Goal: Obtain resource: Download file/media

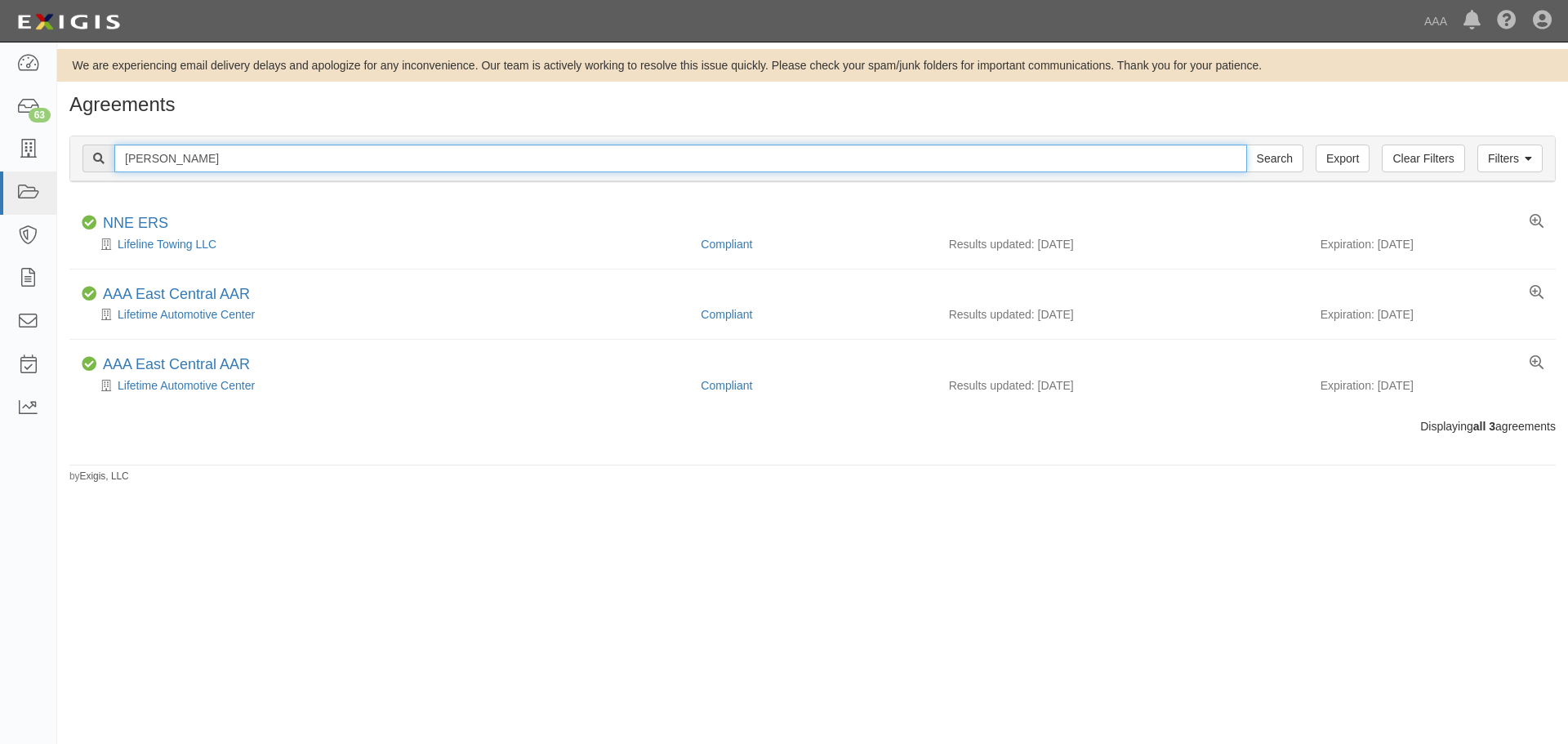
click at [186, 159] on input "blake" at bounding box center [681, 158] width 1133 height 27
type input "DC Towing and Recovery"
click at [1246, 144] on input "Search" at bounding box center [1274, 158] width 58 height 27
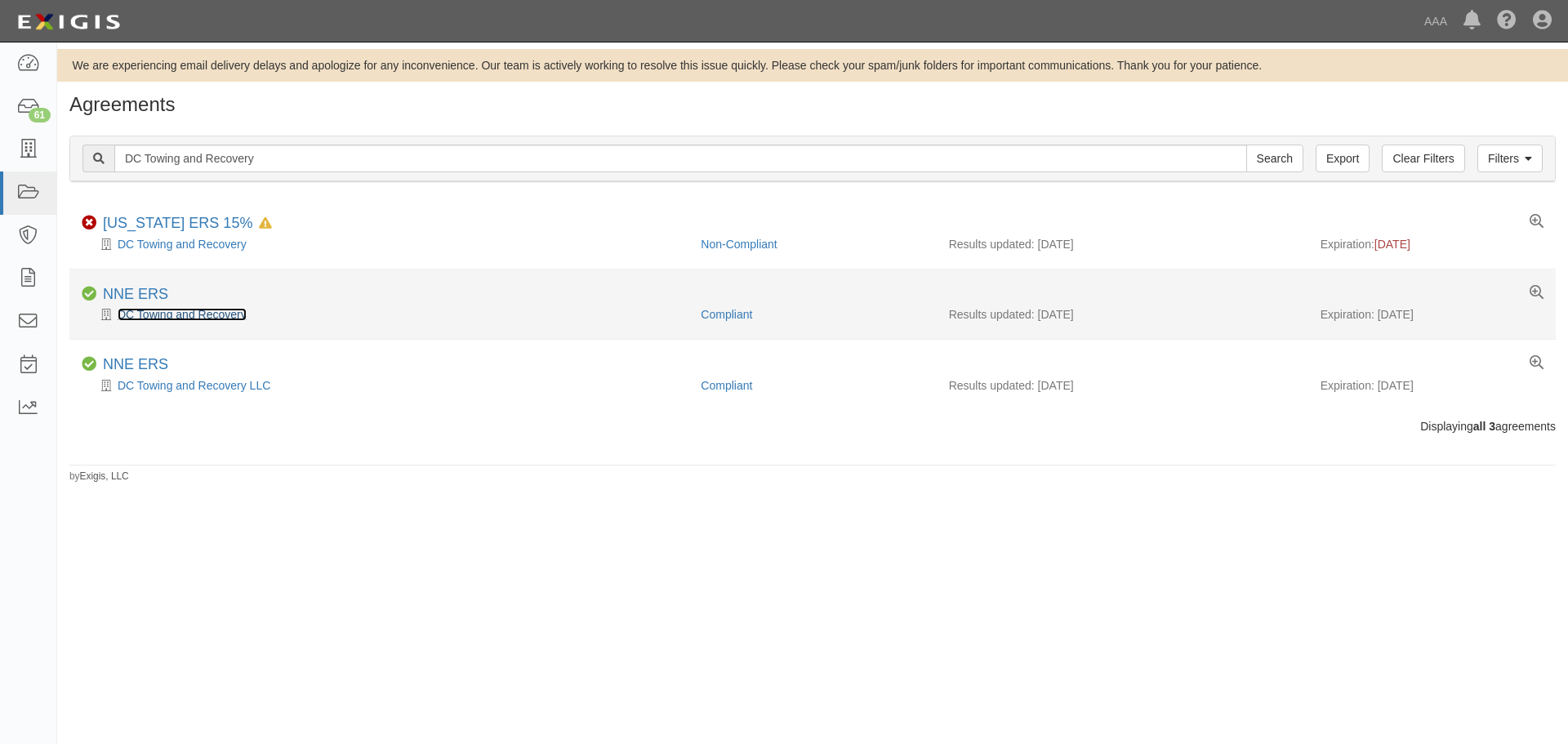
click at [175, 315] on link "DC Towing and Recovery" at bounding box center [182, 314] width 129 height 13
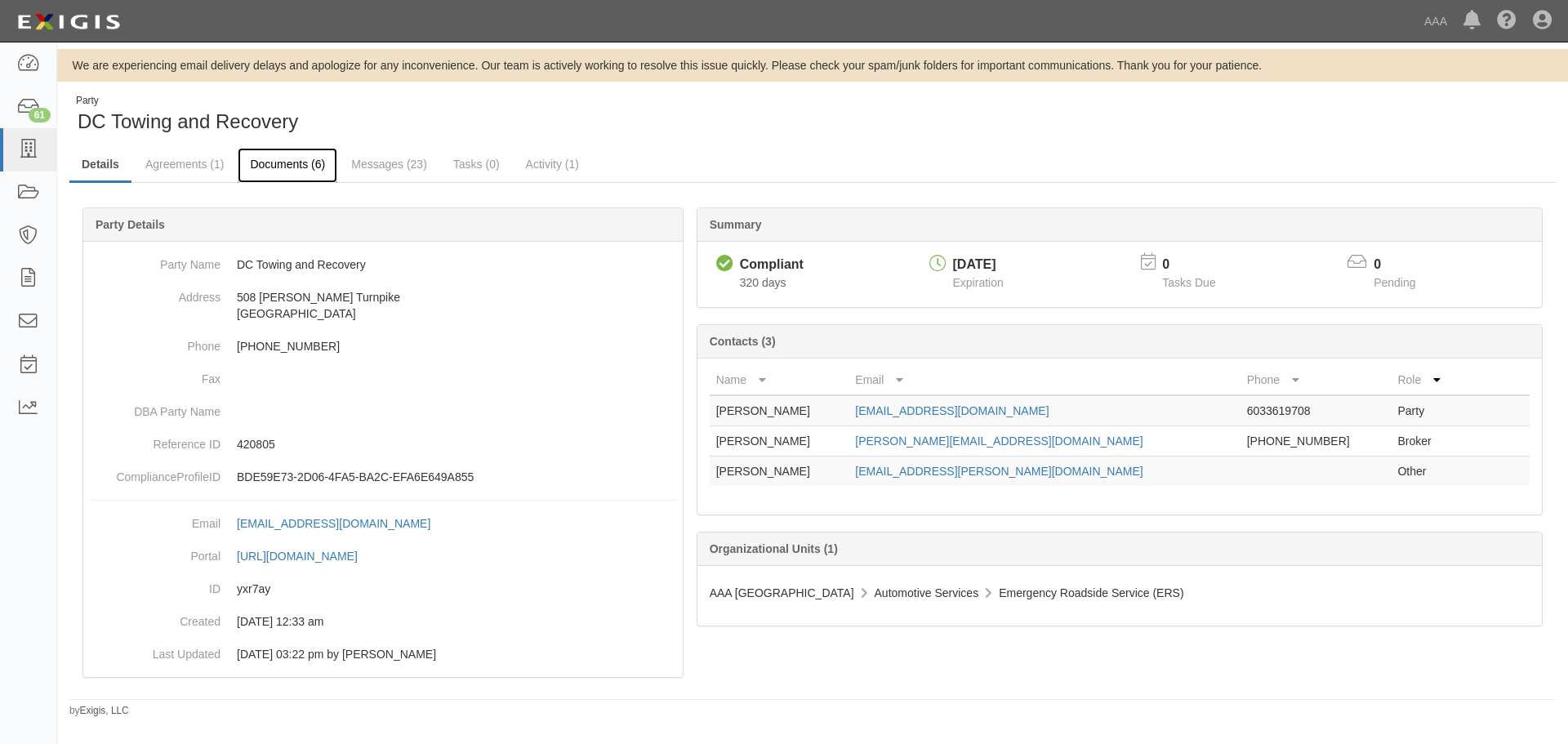
click at [260, 174] on link "Documents (6)" at bounding box center [288, 166] width 99 height 35
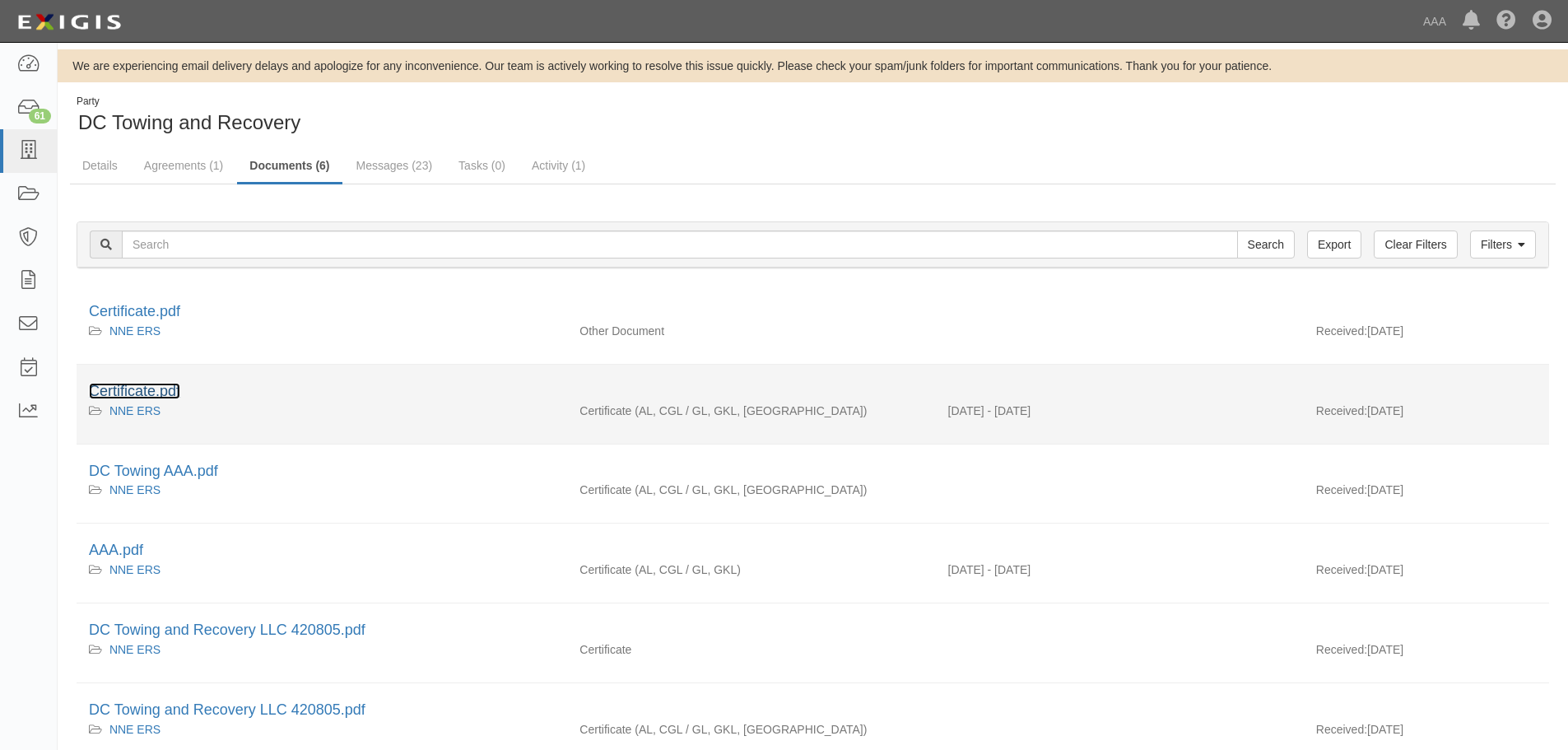
click at [157, 387] on link "Certificate.pdf" at bounding box center [134, 391] width 91 height 17
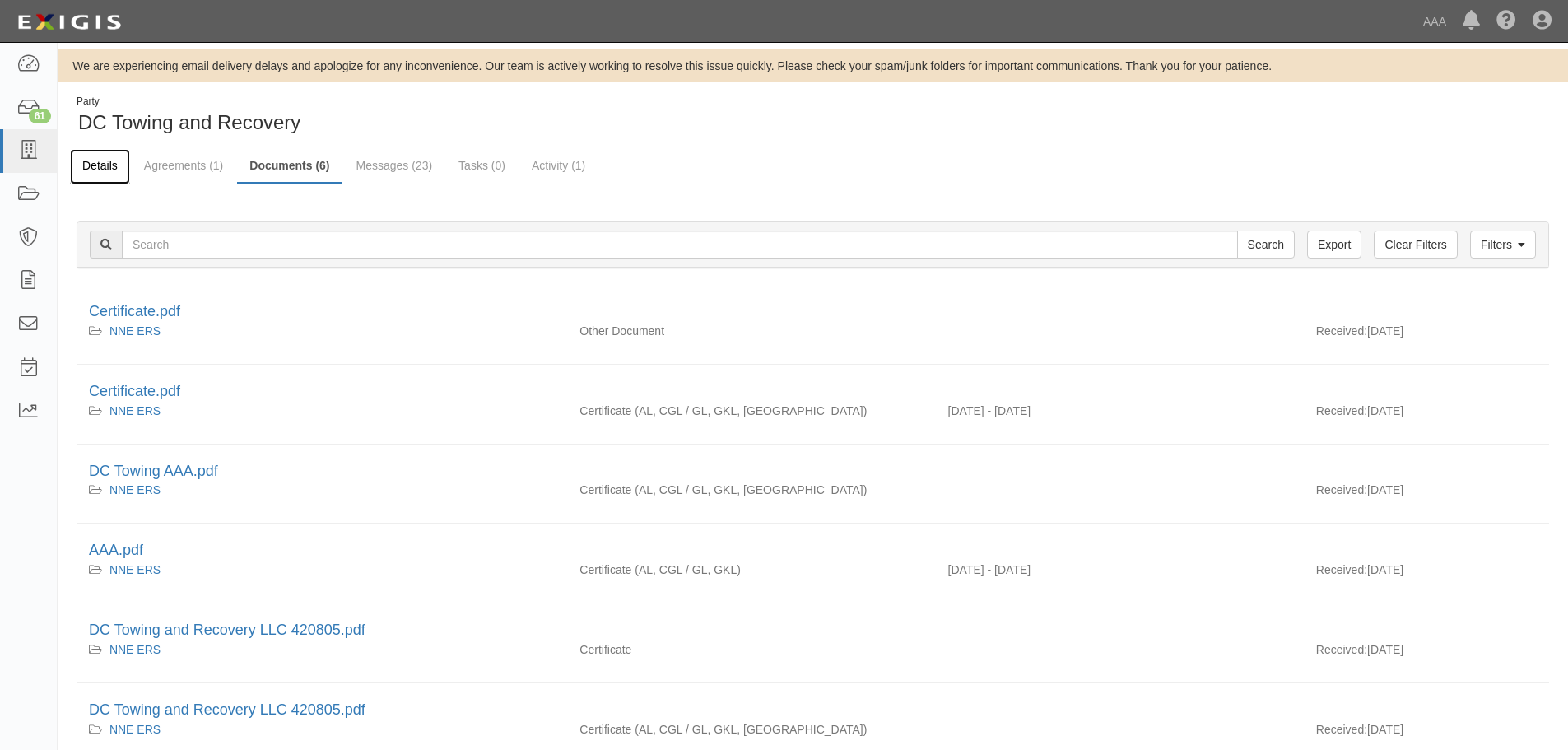
click at [86, 166] on link "Details" at bounding box center [99, 167] width 60 height 35
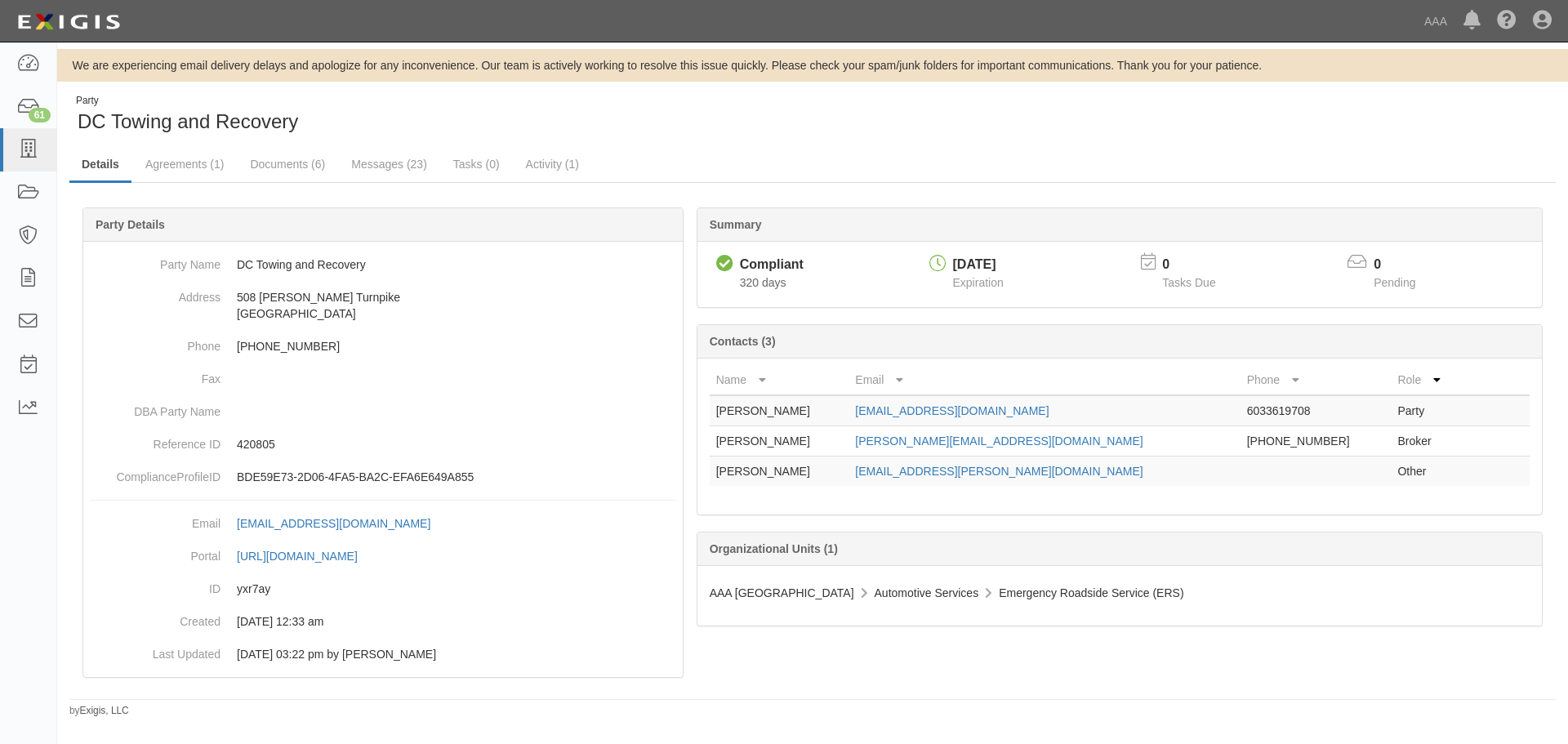
drag, startPoint x: 833, startPoint y: 442, endPoint x: 705, endPoint y: 441, distance: 128.0
click at [705, 441] on div "Name Email Phone Role [PERSON_NAME] [EMAIL_ADDRESS][DOMAIN_NAME] 6033619708 Par…" at bounding box center [1119, 437] width 844 height 156
click at [746, 450] on td "[PERSON_NAME]" at bounding box center [779, 441] width 139 height 30
drag, startPoint x: 824, startPoint y: 443, endPoint x: 712, endPoint y: 439, distance: 112.1
click at [712, 439] on td "Karen Shaughnessy" at bounding box center [779, 441] width 139 height 30
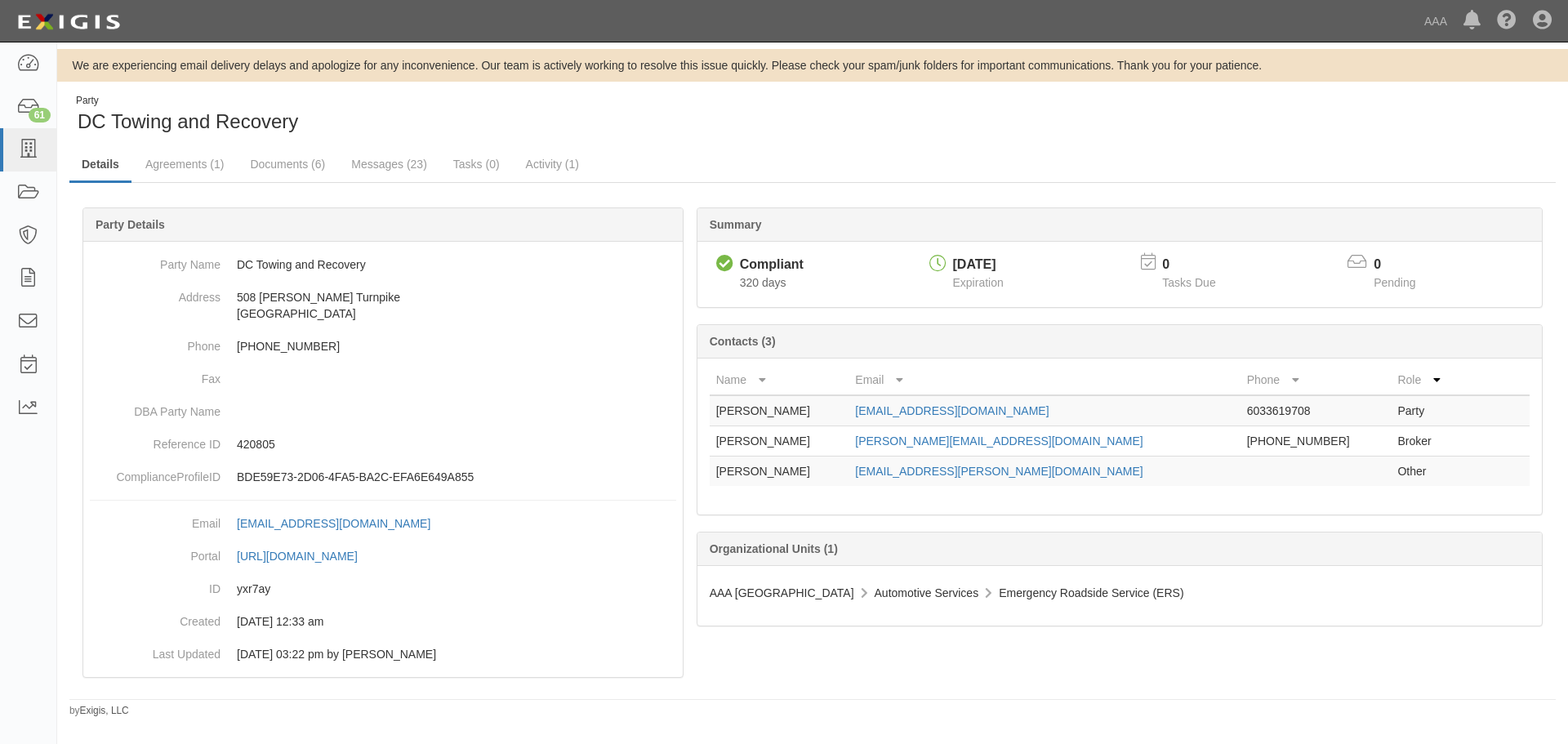
click at [718, 440] on td "Karen Shaughnessy" at bounding box center [779, 441] width 139 height 30
drag, startPoint x: 773, startPoint y: 414, endPoint x: 707, endPoint y: 411, distance: 66.1
click at [707, 411] on div "Name Email Phone Role David Dyer op@nhoutdoor.com 6033619708 Party Karen Shaugh…" at bounding box center [1119, 437] width 844 height 156
click at [732, 411] on td "David Dyer" at bounding box center [779, 411] width 139 height 31
drag, startPoint x: 773, startPoint y: 406, endPoint x: 718, endPoint y: 411, distance: 55.2
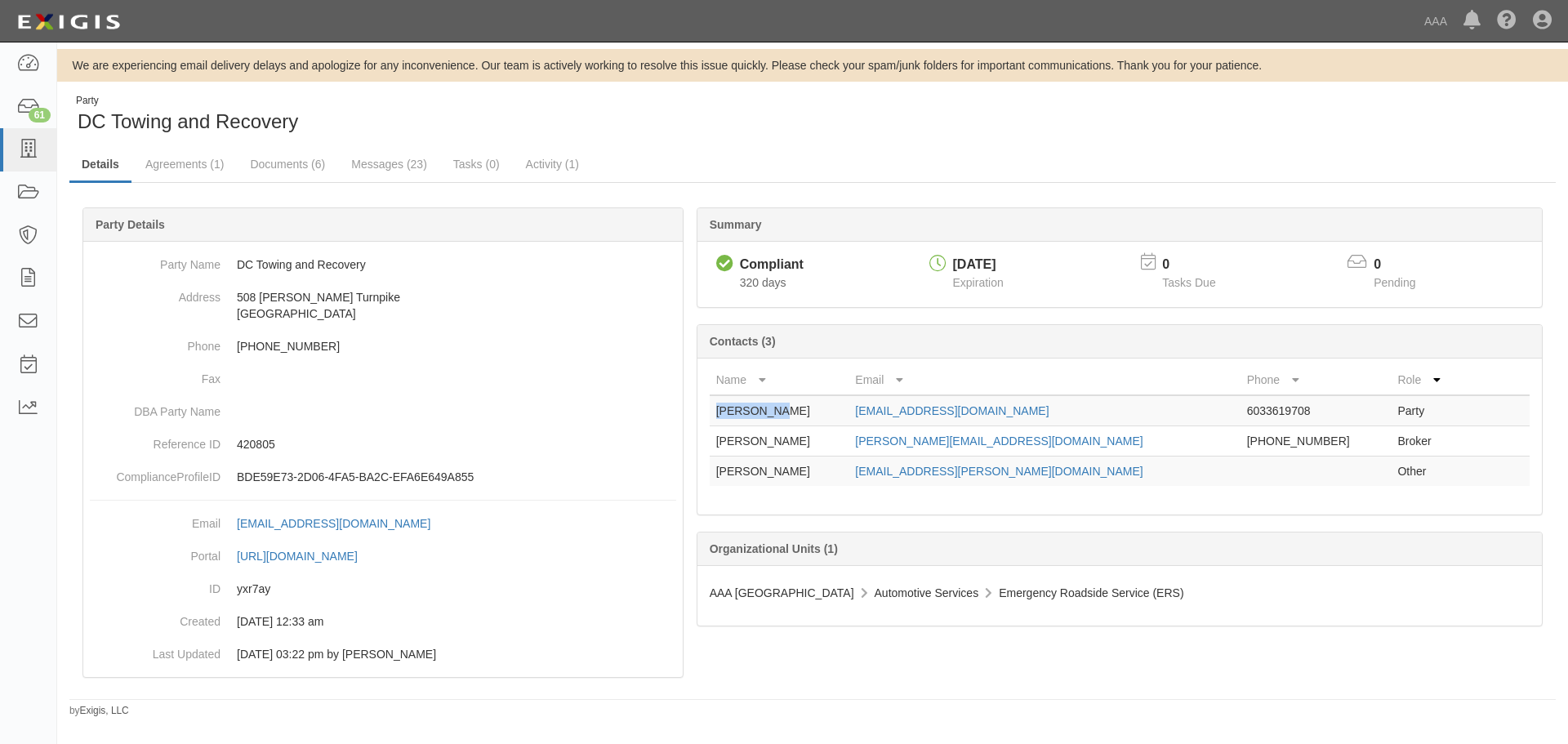
click at [718, 411] on td "David Dyer" at bounding box center [779, 411] width 139 height 31
copy td "David Dyer"
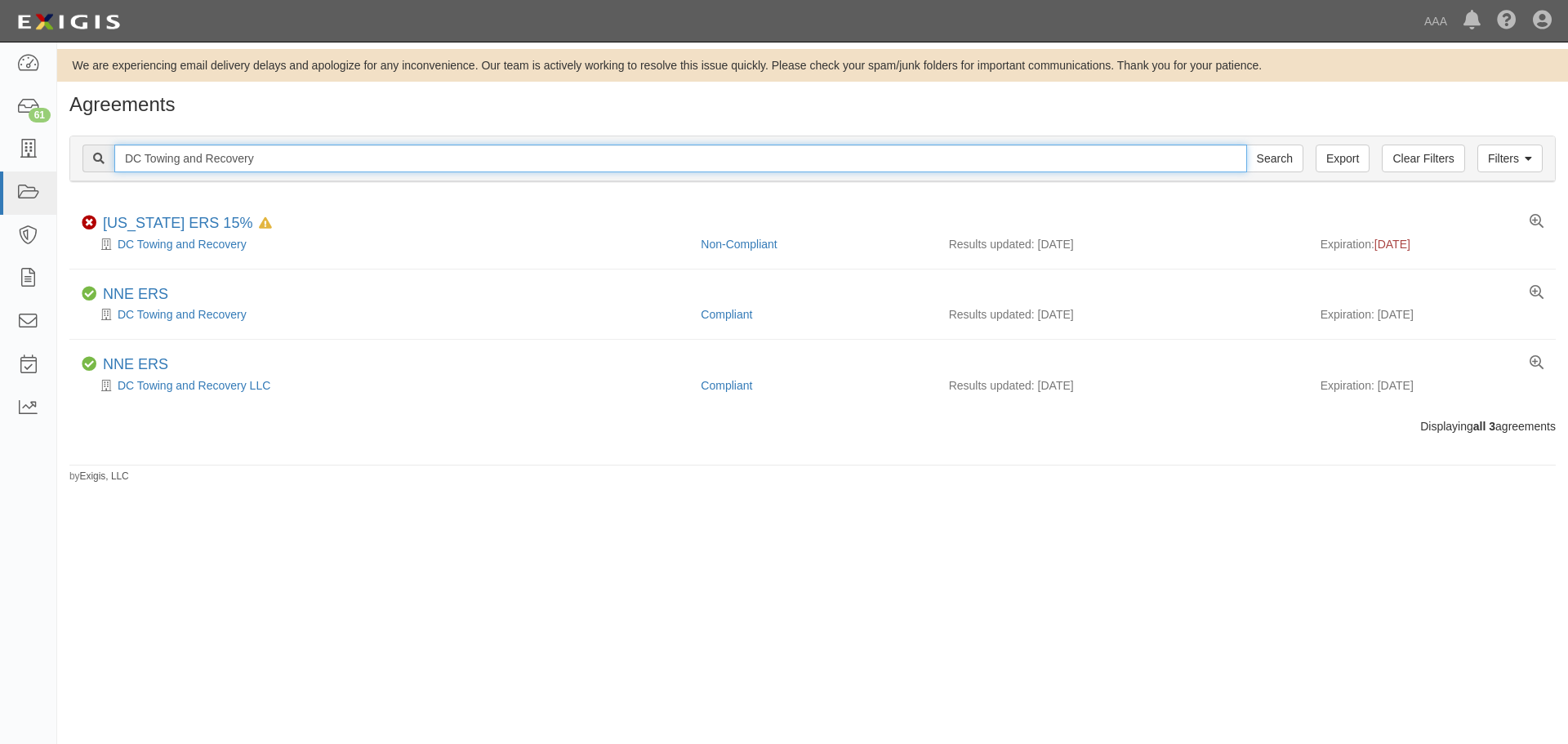
click at [310, 153] on input "DC Towing and Recovery" at bounding box center [681, 158] width 1133 height 27
click at [311, 153] on input "DC Towing and Recovery" at bounding box center [681, 158] width 1133 height 27
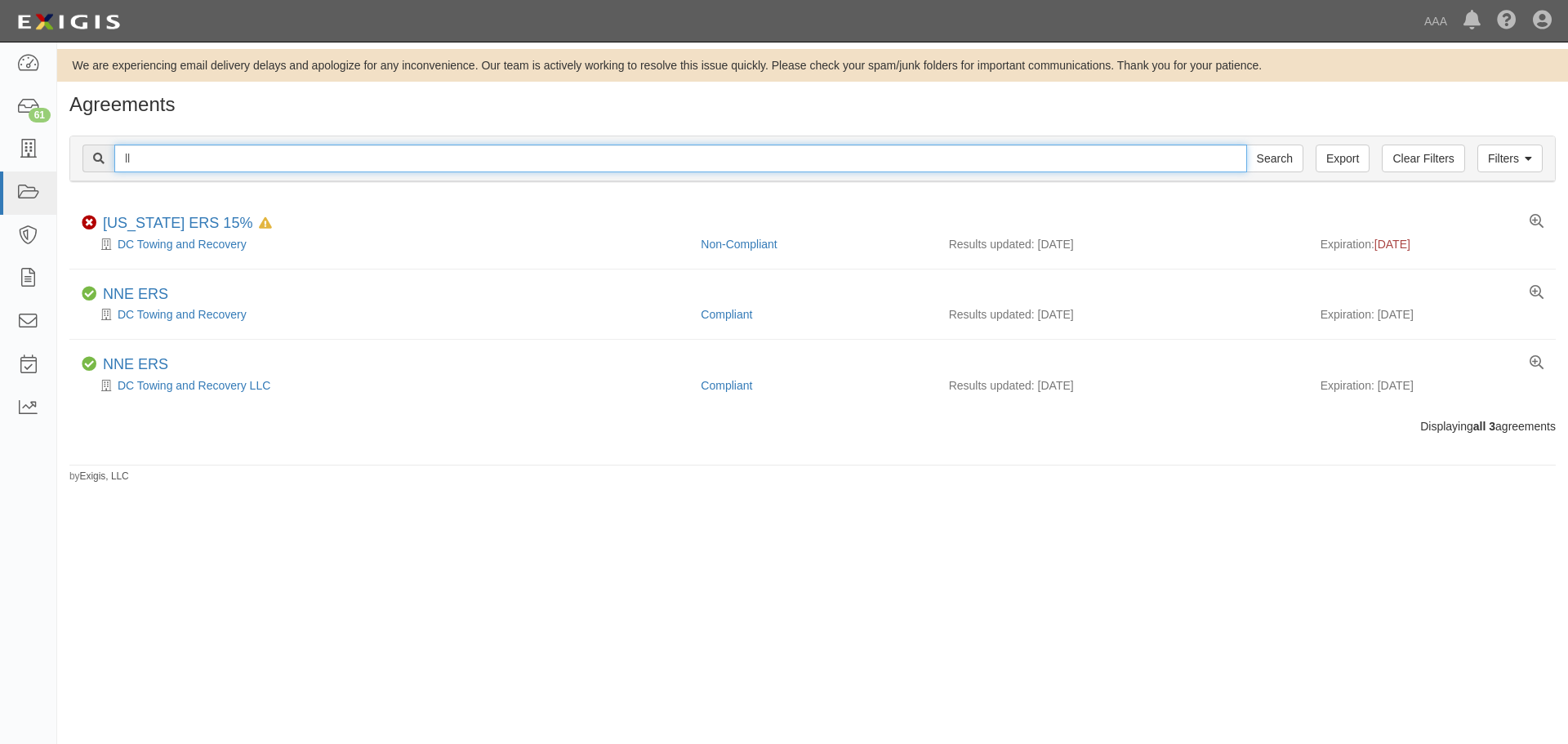
type input "l"
type input "all time towing"
click at [1246, 144] on input "Search" at bounding box center [1274, 158] width 58 height 27
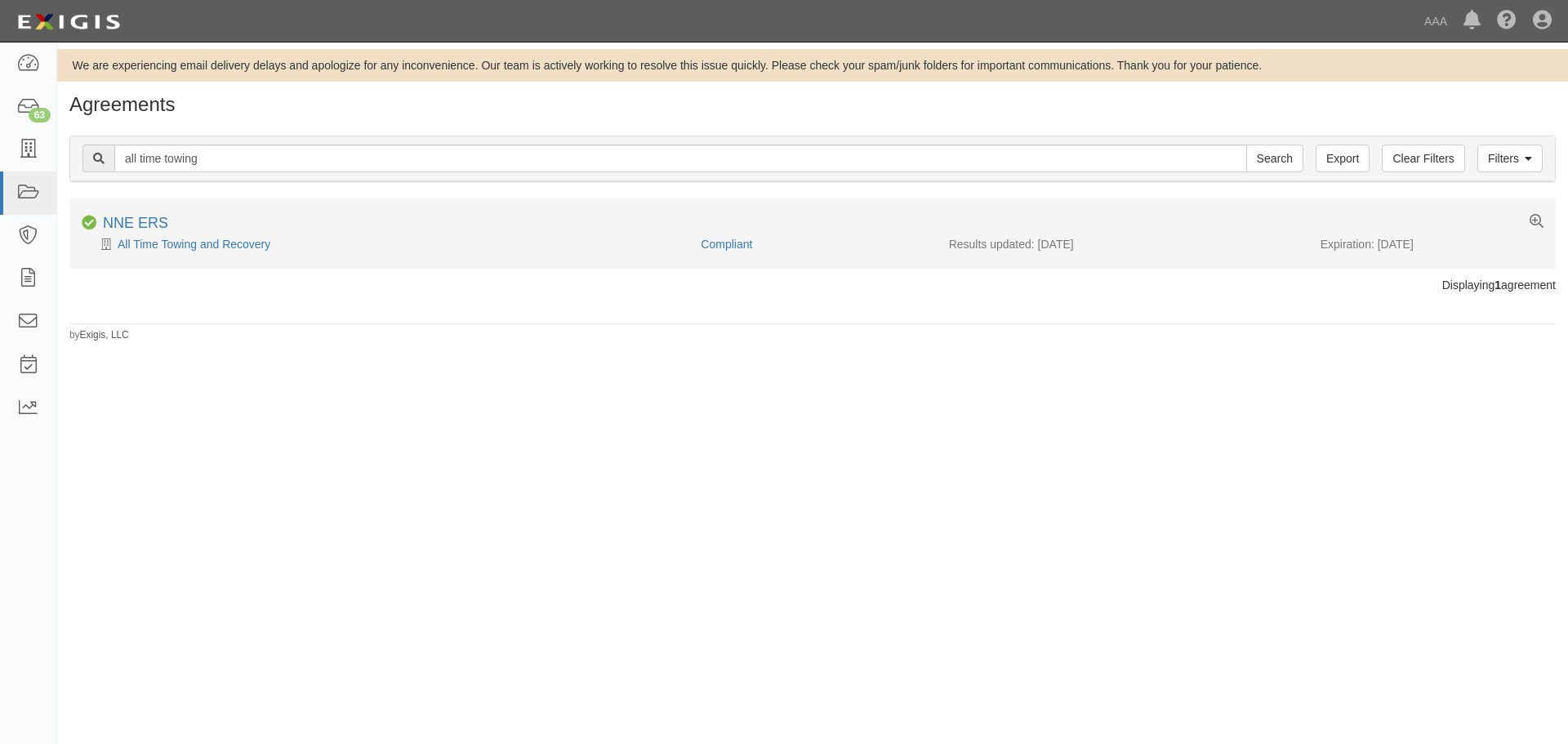
click at [196, 256] on li "Compliant NNE ERS All Time Towing and Recovery Compliant Results updated: [DATE…" at bounding box center [812, 233] width 1487 height 69
click at [198, 247] on link "All Time Towing and Recovery" at bounding box center [194, 244] width 153 height 13
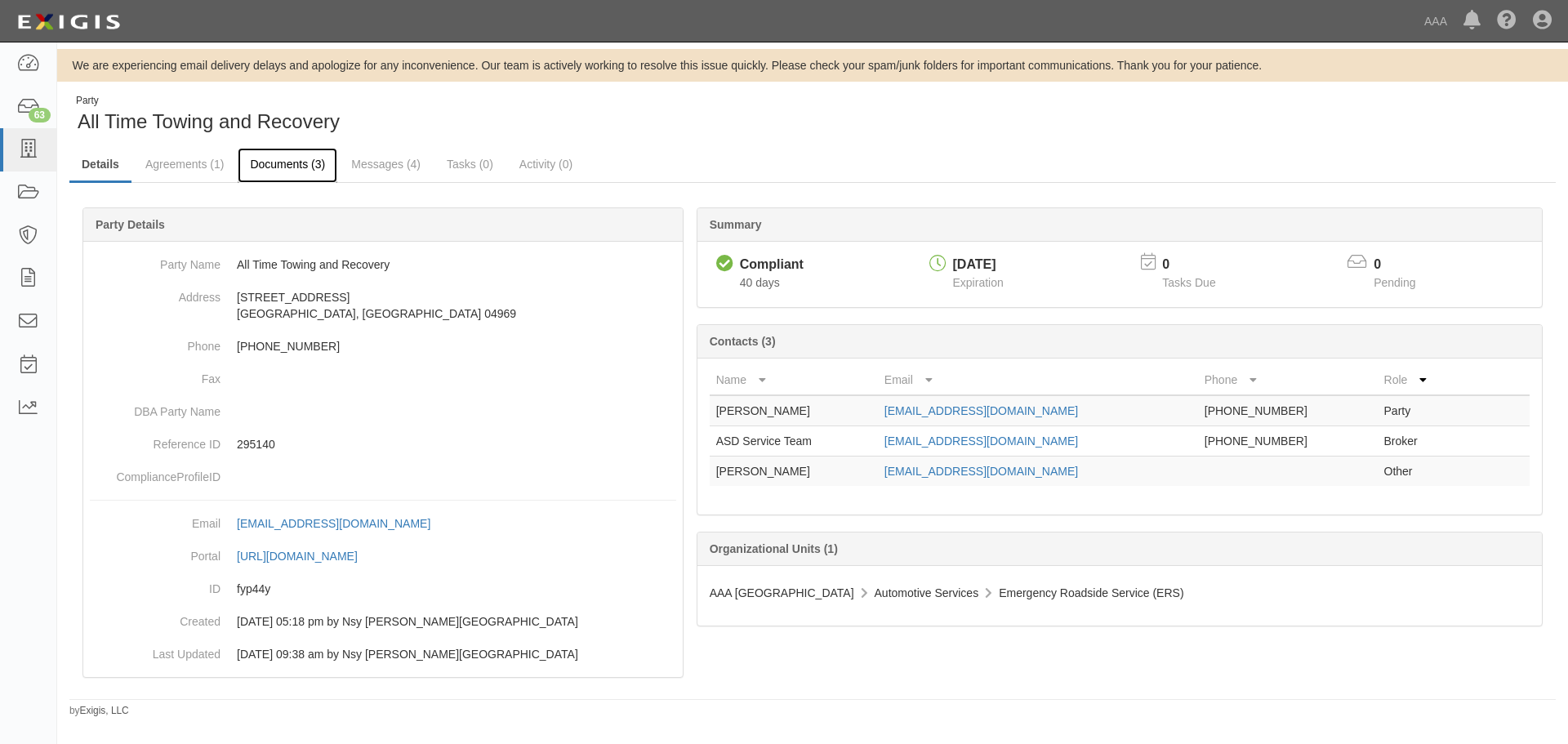
click at [300, 159] on link "Documents (3)" at bounding box center [288, 166] width 99 height 35
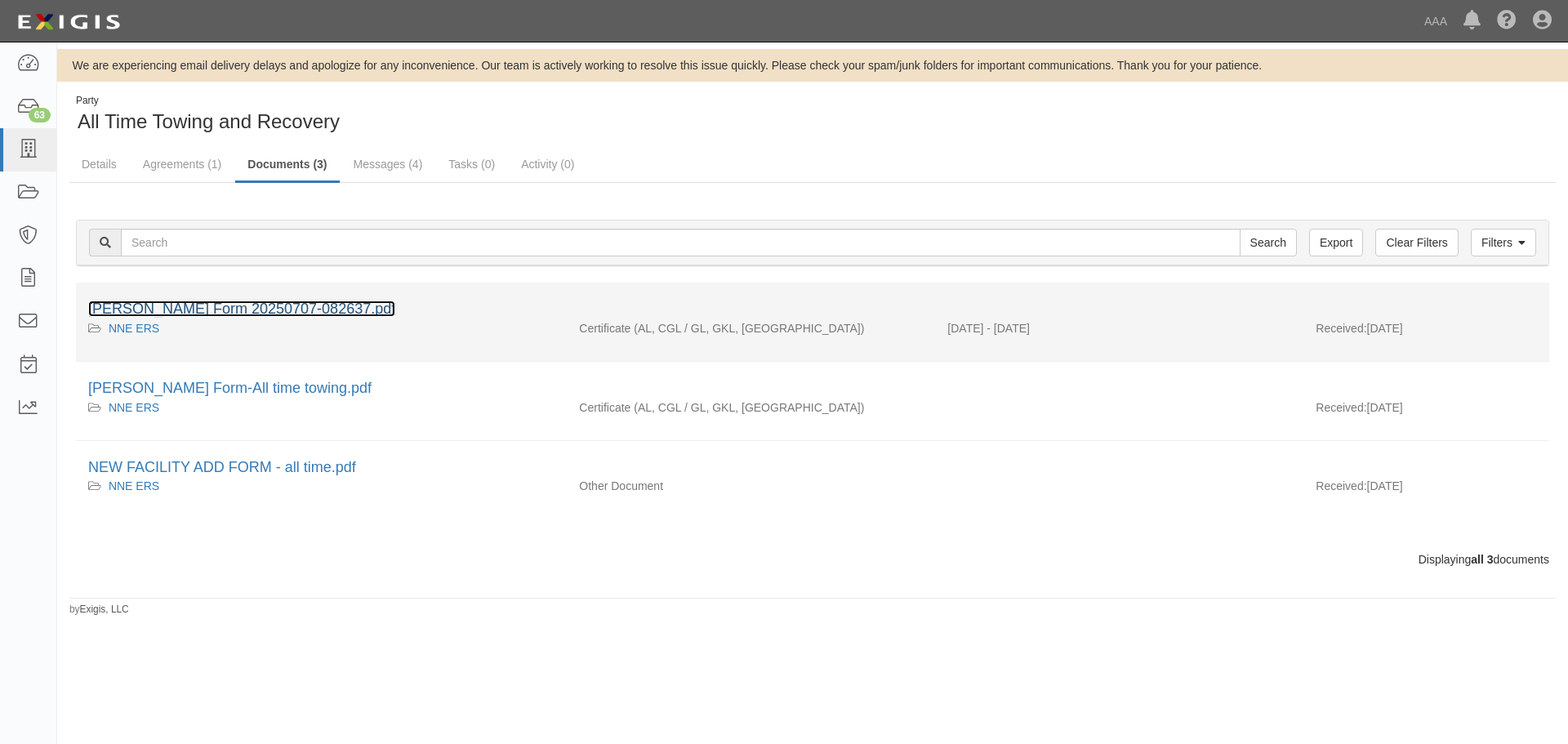
click at [262, 309] on link "[PERSON_NAME] Form 20250707-082637.pdf" at bounding box center [241, 308] width 307 height 17
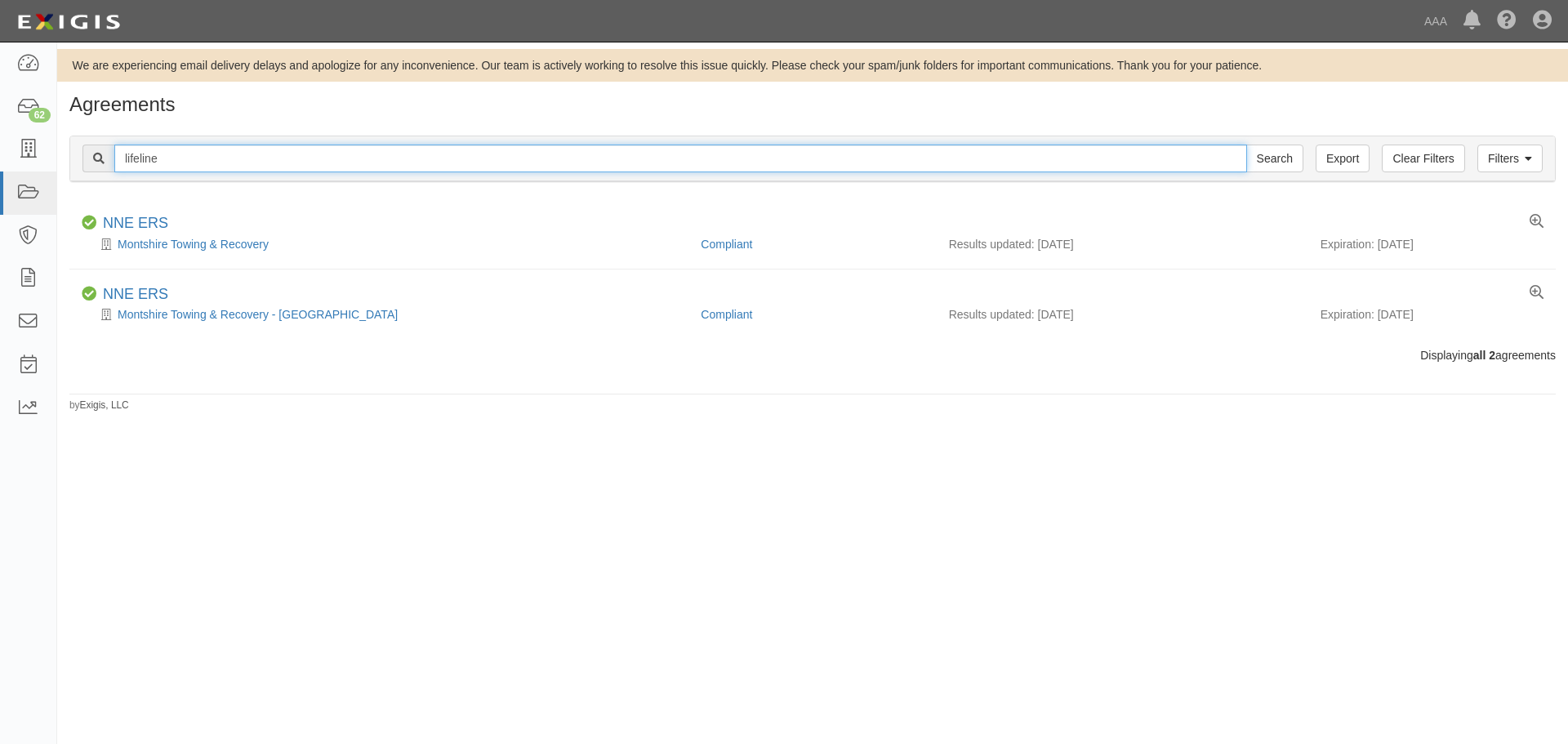
click at [152, 161] on input "lifeline" at bounding box center [681, 158] width 1133 height 27
click at [175, 161] on input "lifeline" at bounding box center [681, 158] width 1133 height 27
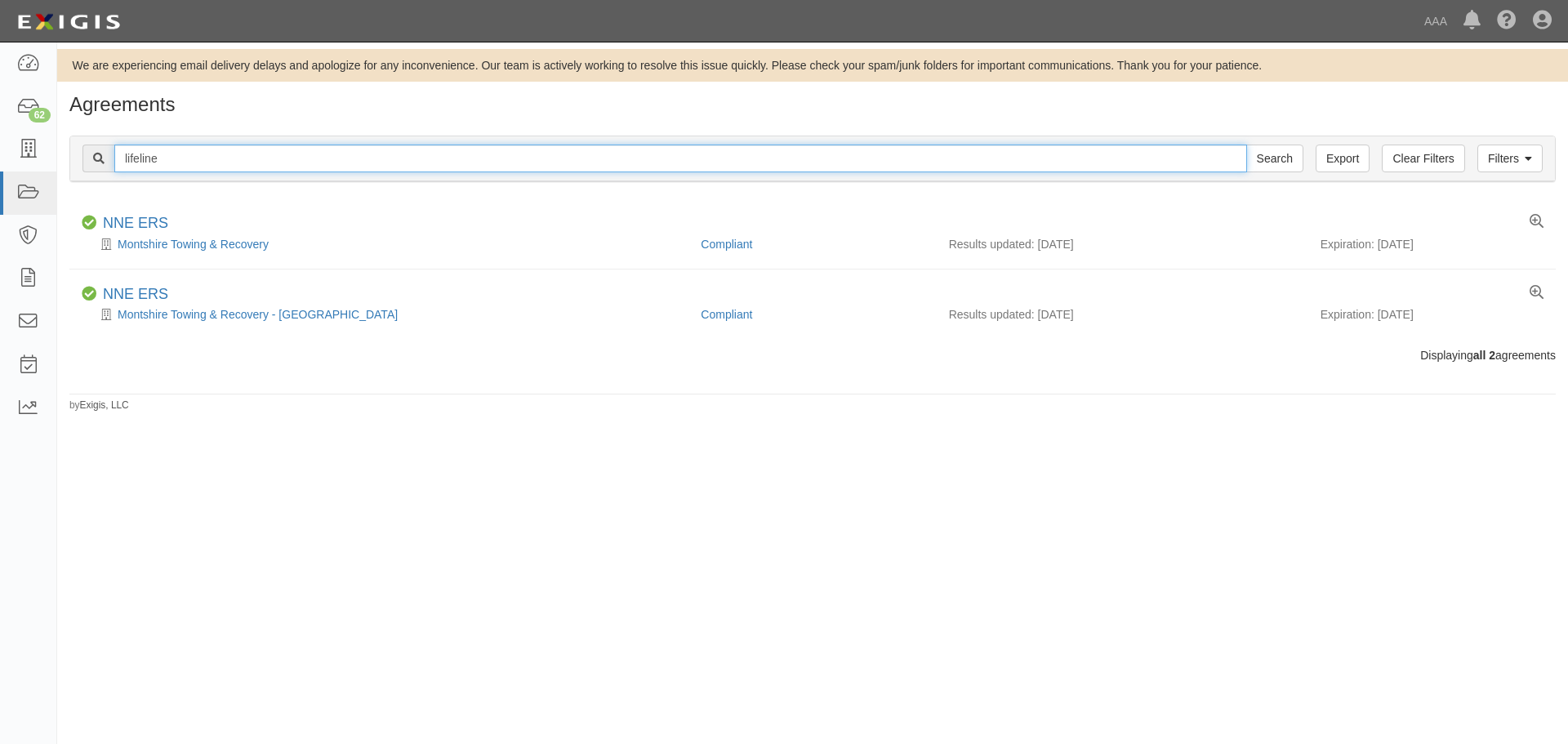
click at [175, 161] on input "lifeline" at bounding box center [681, 158] width 1133 height 27
paste input "[PERSON_NAME] & Son"
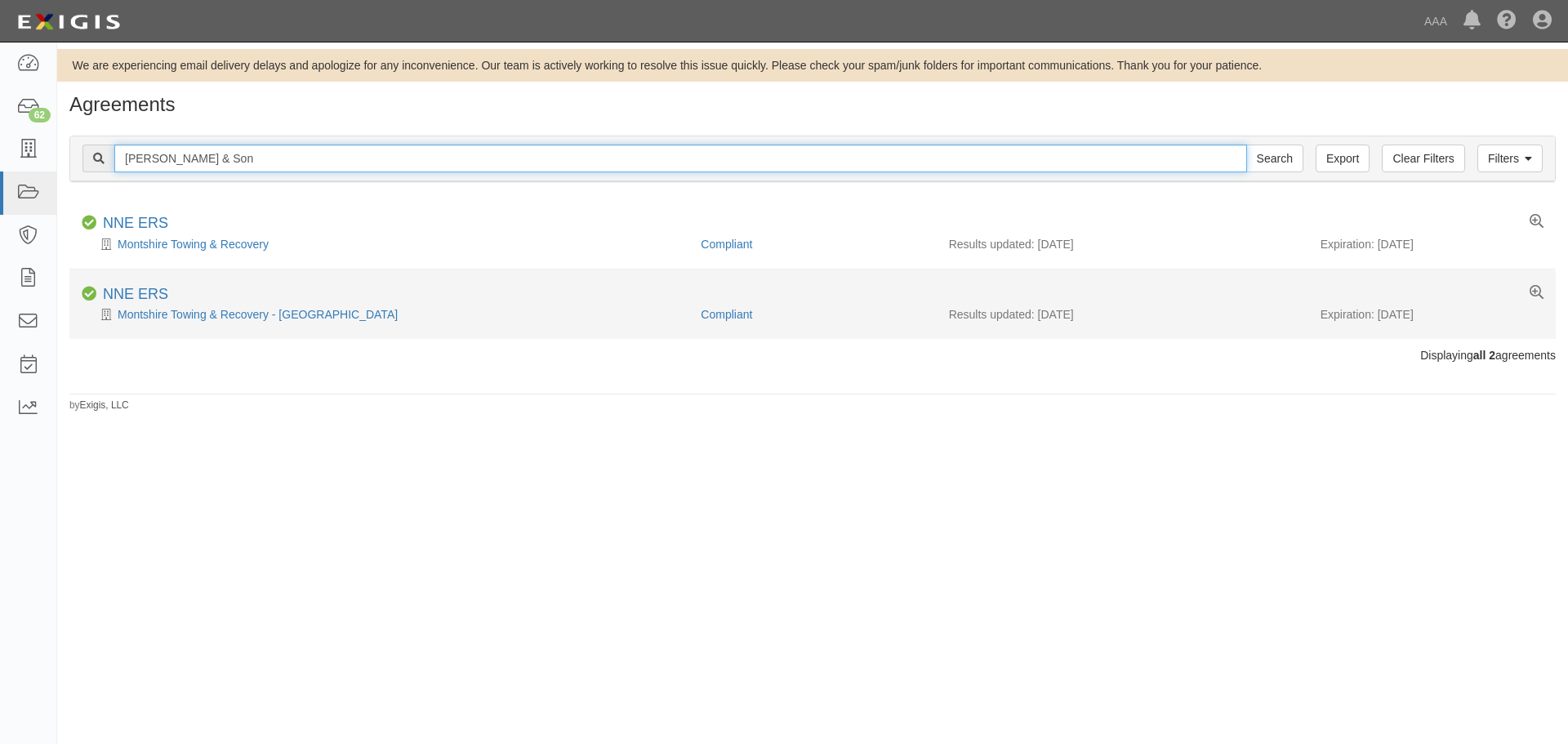
type input "[PERSON_NAME] & Son"
click at [1246, 144] on input "Search" at bounding box center [1274, 158] width 58 height 27
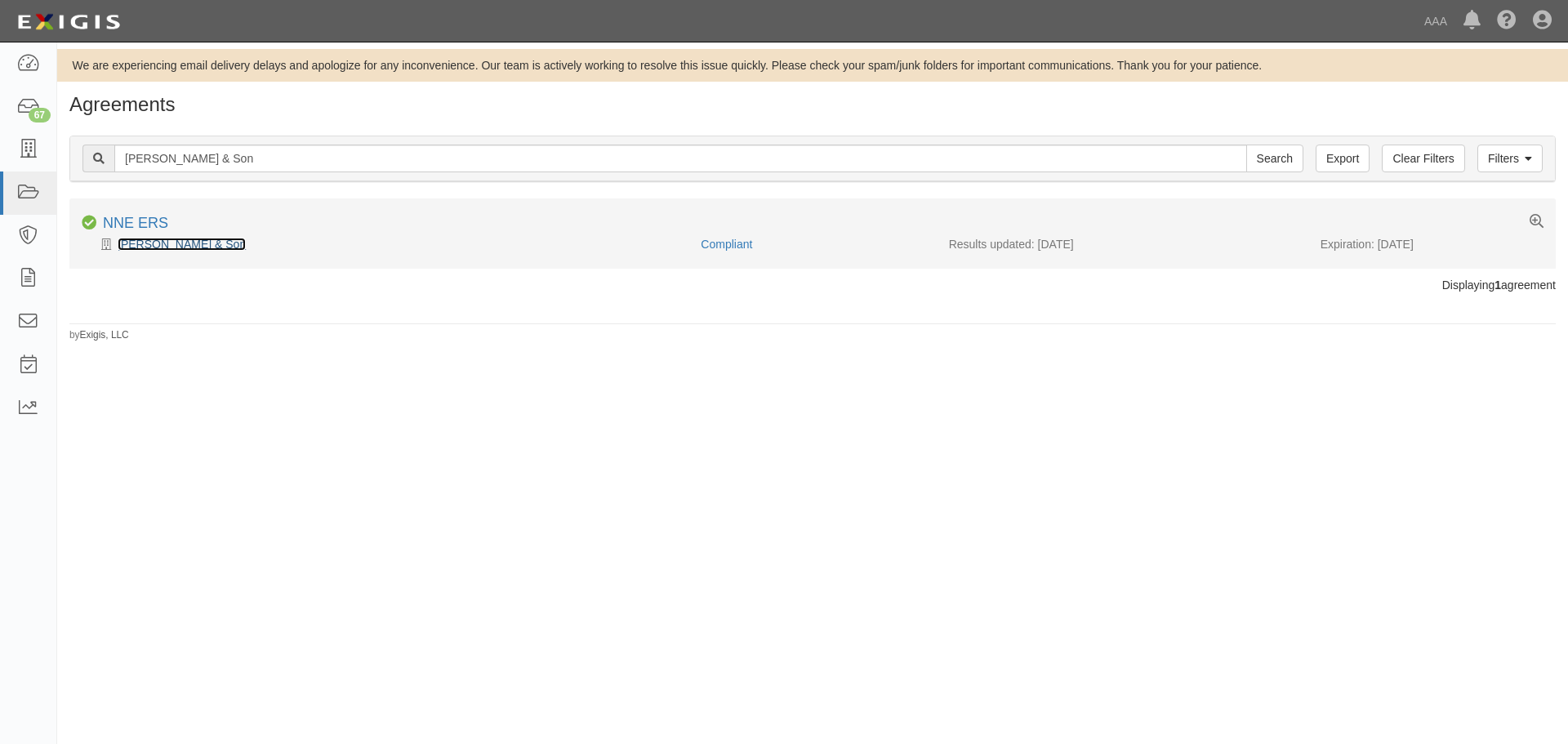
click at [131, 241] on link "[PERSON_NAME] & Son" at bounding box center [182, 244] width 129 height 13
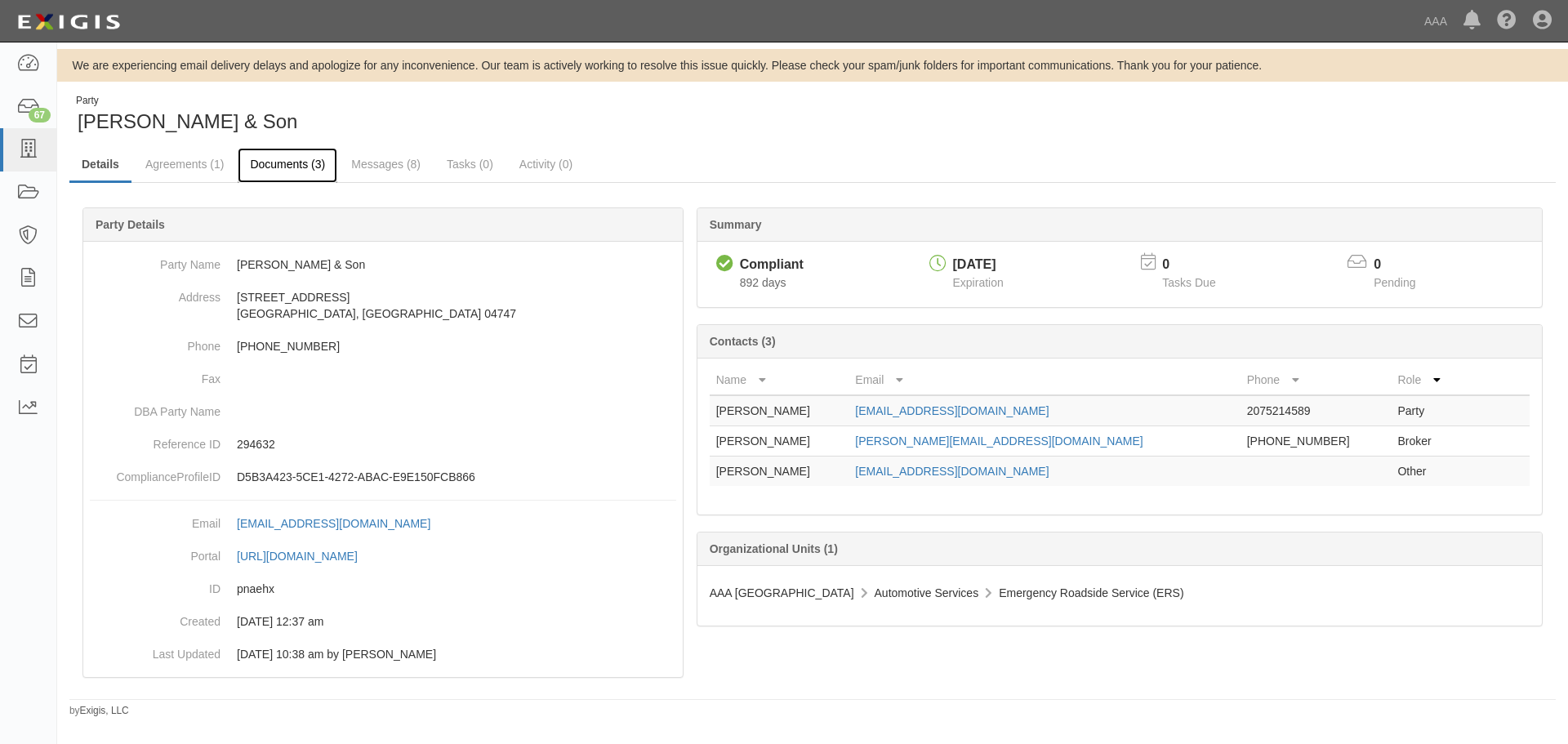
click at [322, 164] on link "Documents (3)" at bounding box center [288, 166] width 99 height 35
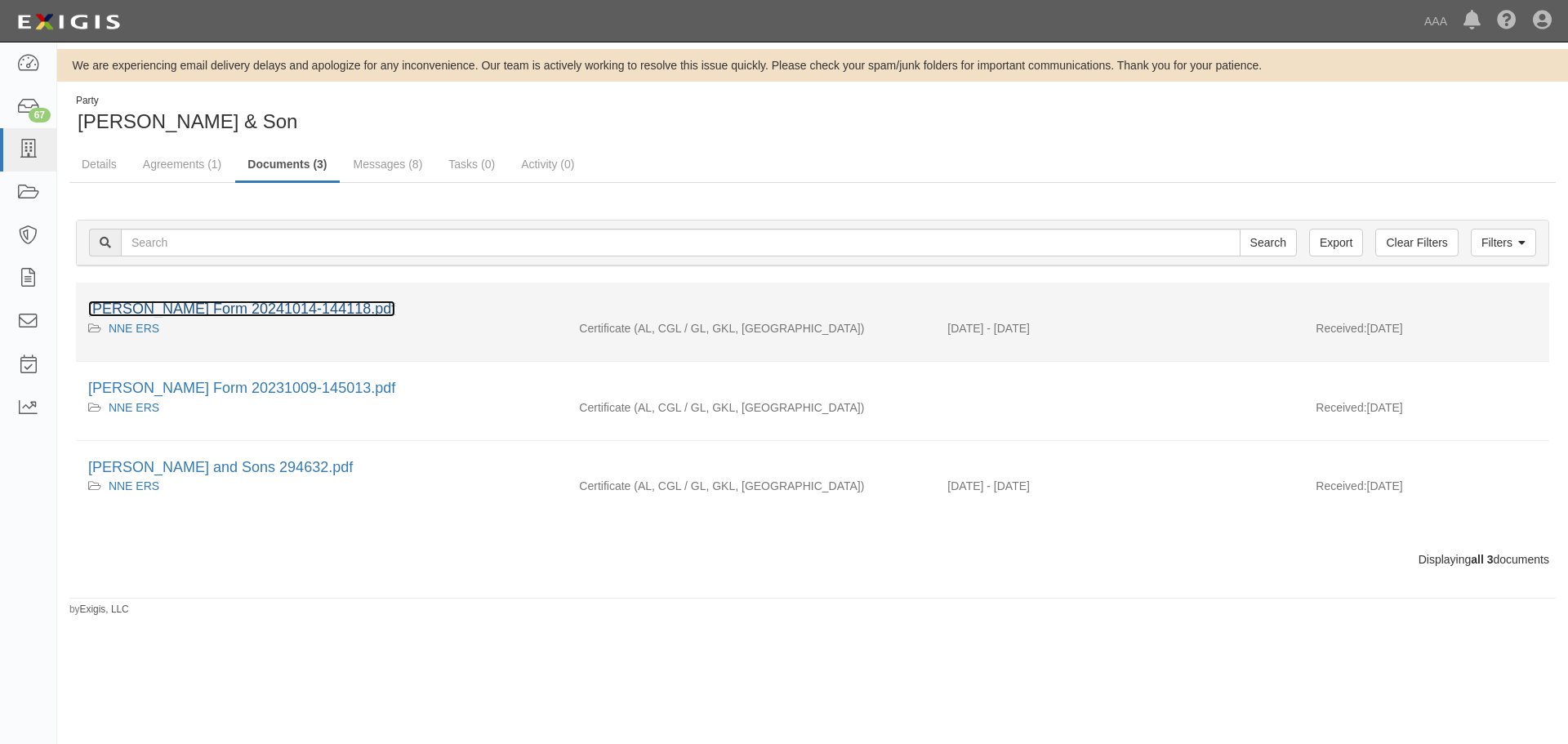
click at [240, 303] on link "[PERSON_NAME] Form 20241014-144118.pdf" at bounding box center [241, 308] width 307 height 17
